Goal: Task Accomplishment & Management: Manage account settings

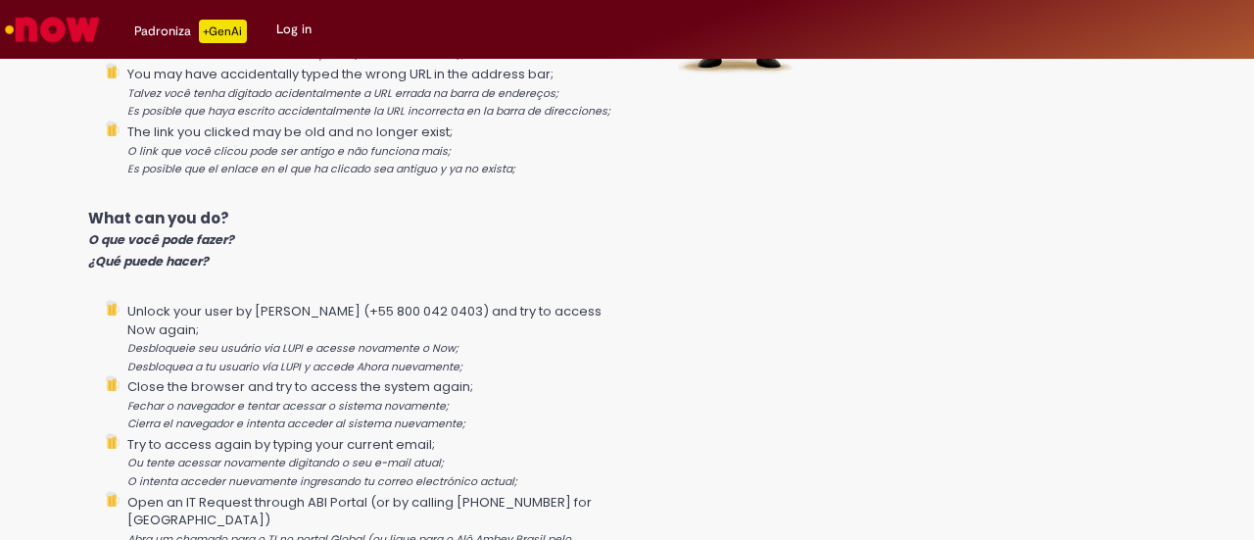
scroll to position [514, 0]
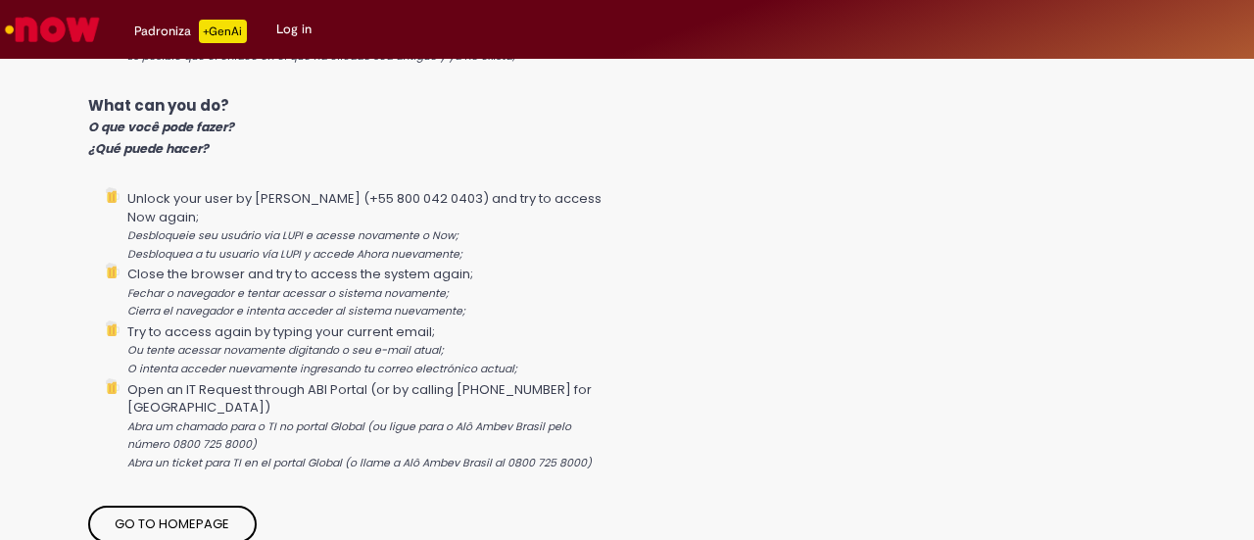
click at [294, 30] on link "Log in" at bounding box center [294, 29] width 65 height 59
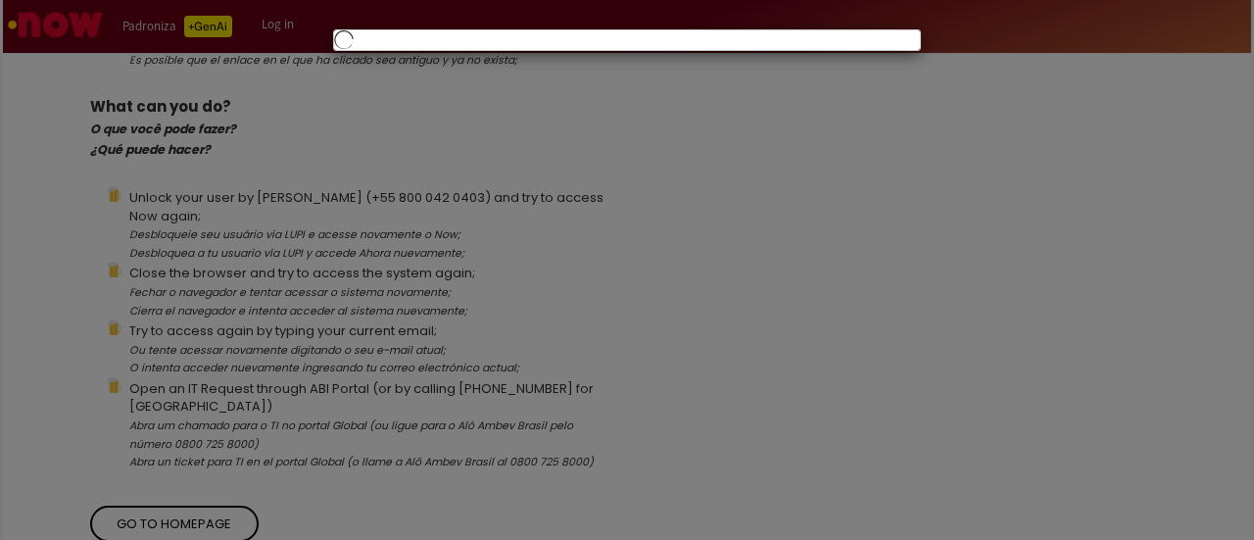
scroll to position [497, 0]
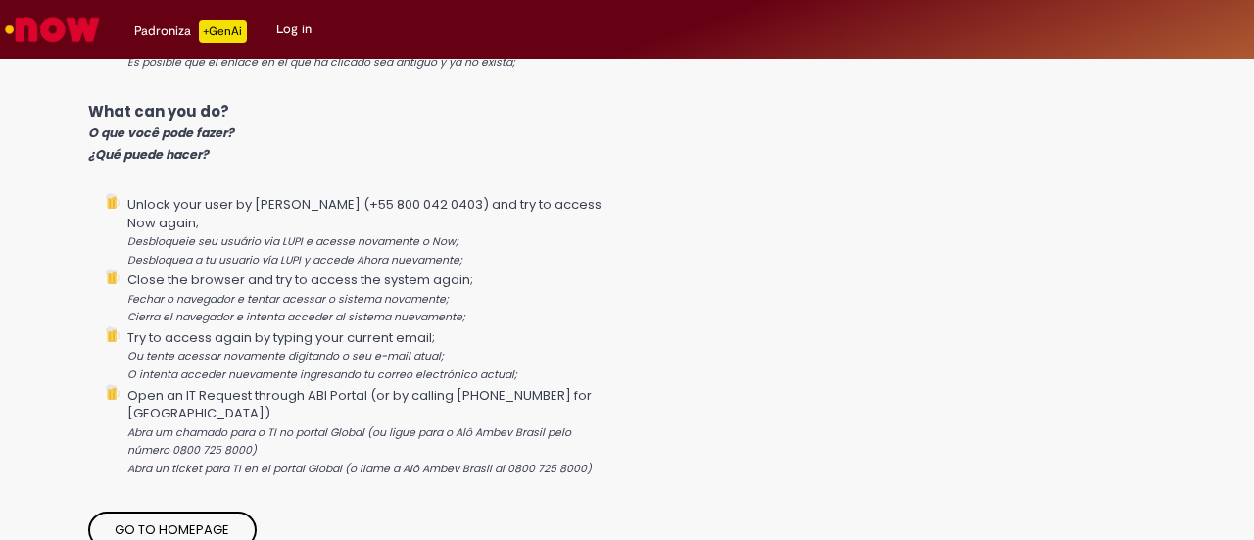
scroll to position [514, 0]
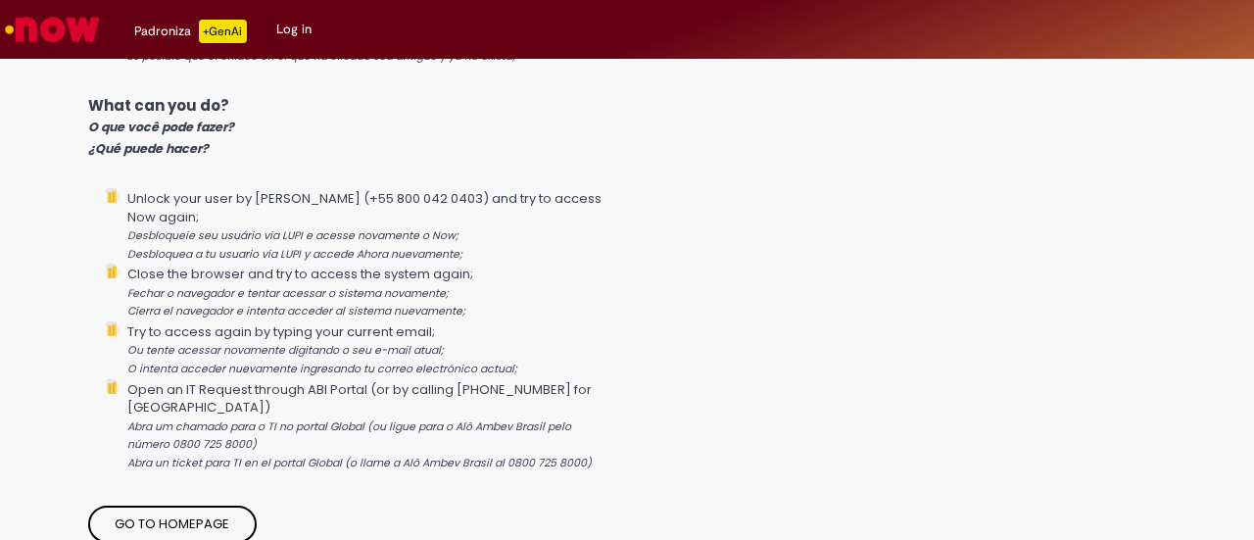
click at [229, 520] on link "Go to homepage" at bounding box center [173, 524] width 170 height 37
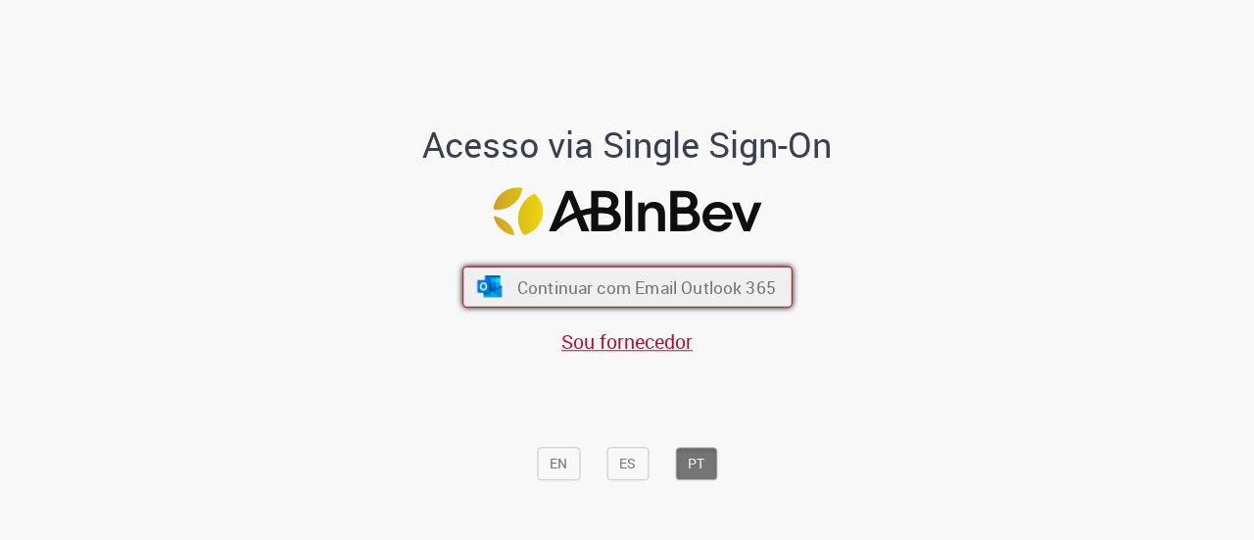
click at [617, 307] on button "Continuar com Email Outlook 365" at bounding box center [628, 287] width 330 height 41
click at [565, 280] on span "Continuar com Email Outlook 365" at bounding box center [645, 286] width 259 height 23
click at [659, 275] on span "Continuar com Email Outlook 365" at bounding box center [645, 286] width 259 height 23
